Goal: Ask a question

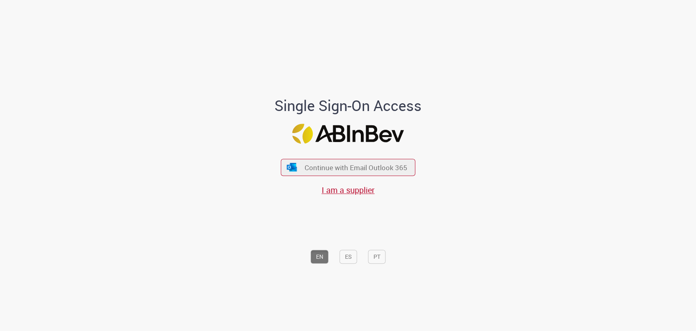
click at [305, 165] on span "Continue with Email Outlook 365" at bounding box center [356, 167] width 103 height 9
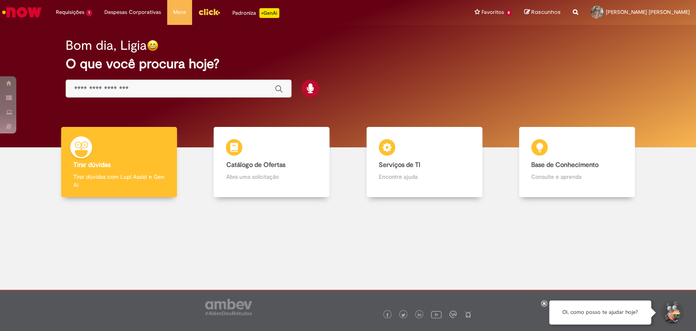
click at [176, 86] on input "Basta digitar aqui" at bounding box center [170, 88] width 192 height 9
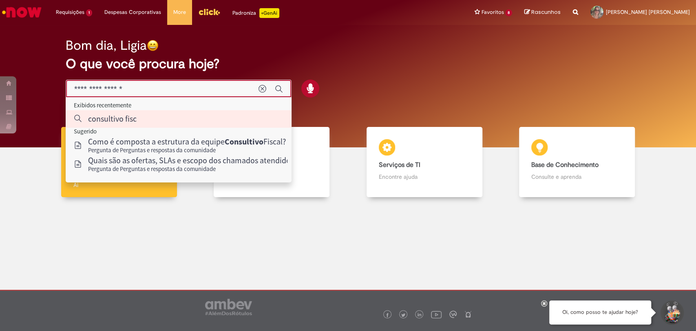
type input "**********"
